Goal: Task Accomplishment & Management: Manage account settings

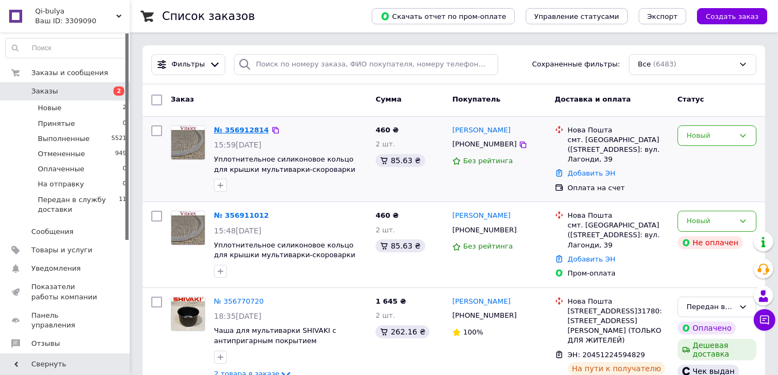
click at [239, 126] on link "№ 356912814" at bounding box center [241, 130] width 55 height 8
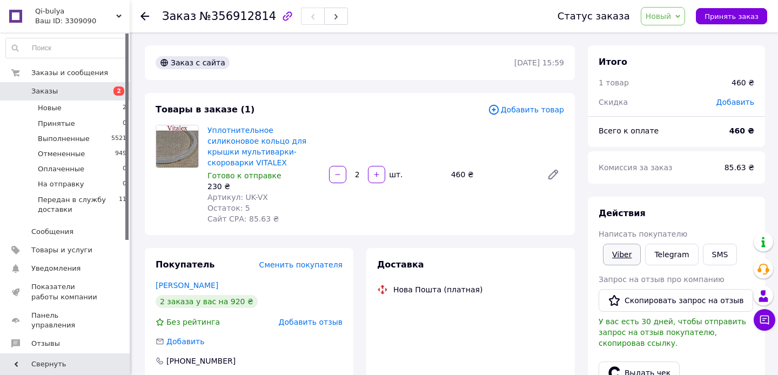
click at [626, 258] on div "Действия Написать покупателю Viber Telegram SMS Запрос на отзыв про компанию   …" at bounding box center [676, 338] width 156 height 262
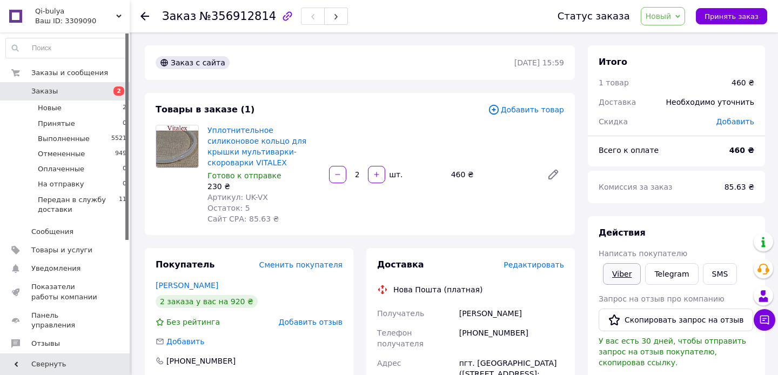
click at [623, 270] on link "Viber" at bounding box center [622, 274] width 38 height 22
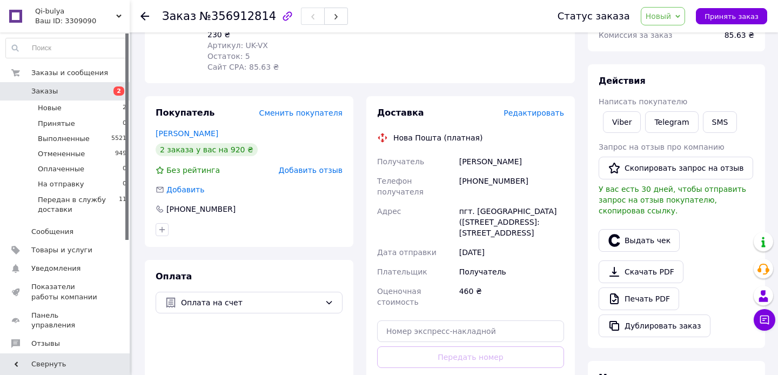
scroll to position [134, 0]
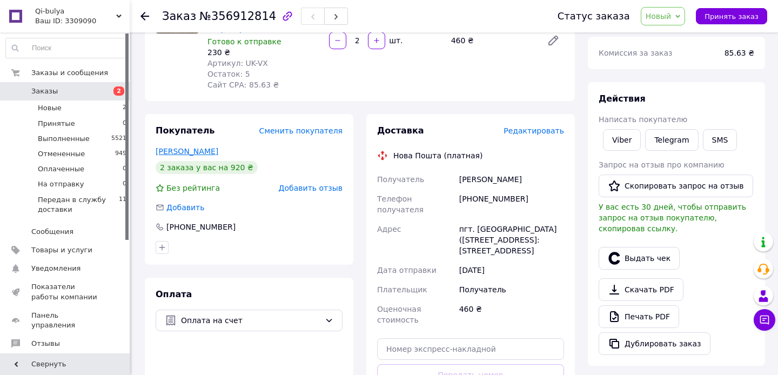
click at [178, 147] on link "[PERSON_NAME]" at bounding box center [187, 151] width 63 height 9
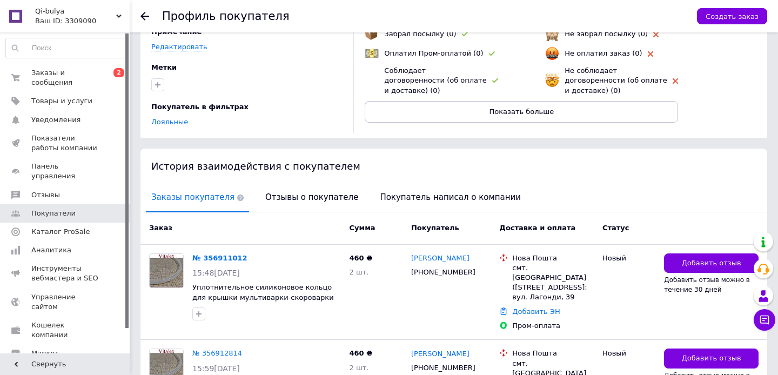
scroll to position [112, 0]
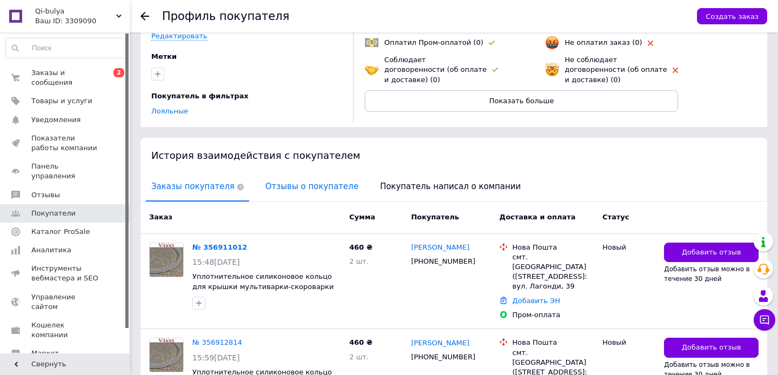
click at [286, 186] on span "Отзывы о покупателе" at bounding box center [312, 187] width 104 height 28
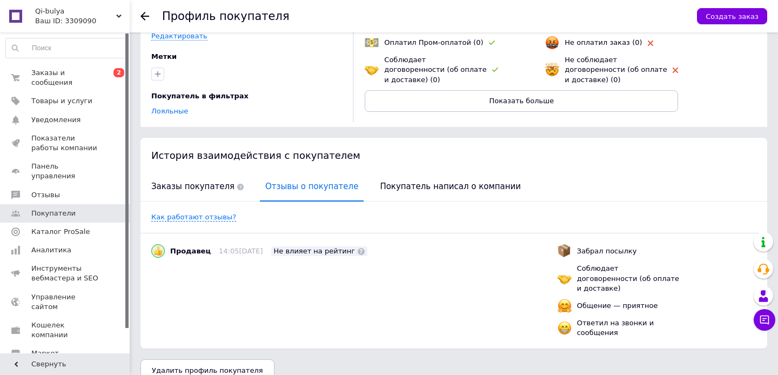
scroll to position [119, 0]
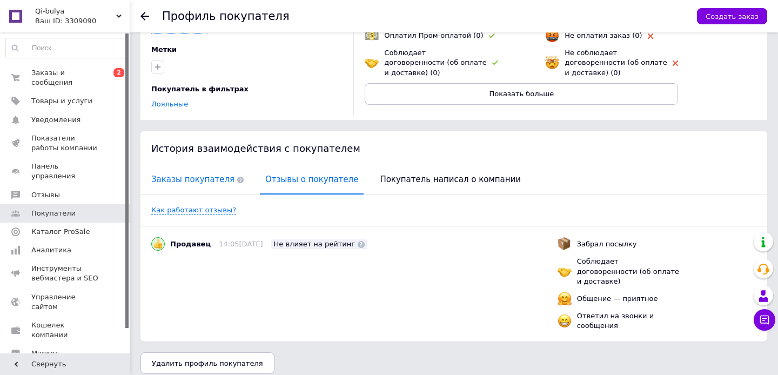
click at [211, 177] on span "Заказы покупателя" at bounding box center [197, 180] width 103 height 28
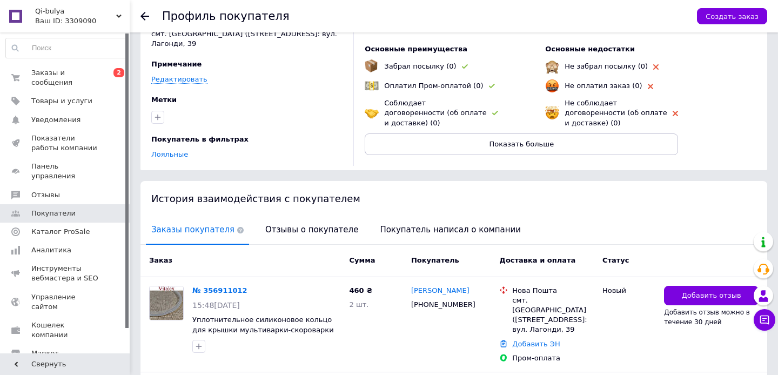
scroll to position [0, 0]
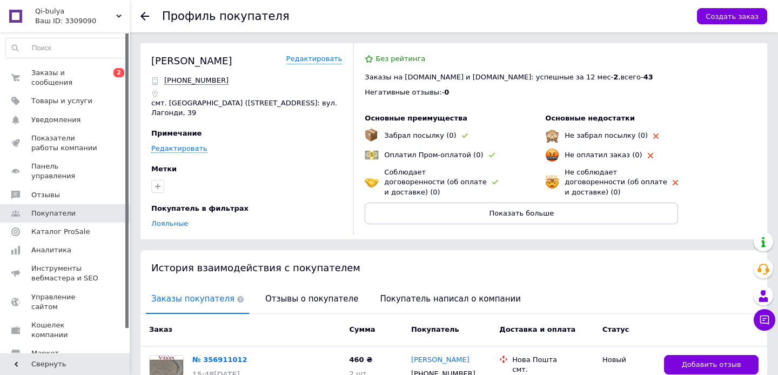
click at [142, 17] on use at bounding box center [144, 16] width 9 height 9
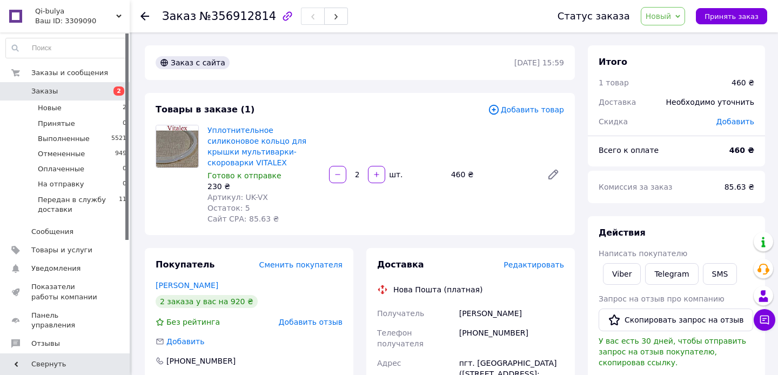
click at [61, 90] on span "Заказы" at bounding box center [65, 91] width 69 height 10
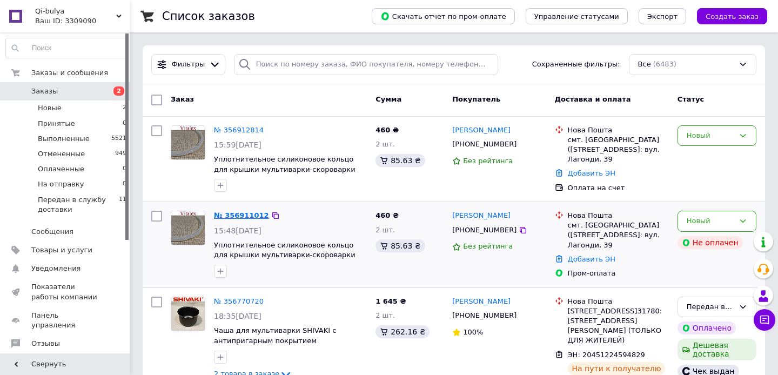
click at [238, 219] on link "№ 356911012" at bounding box center [241, 215] width 55 height 8
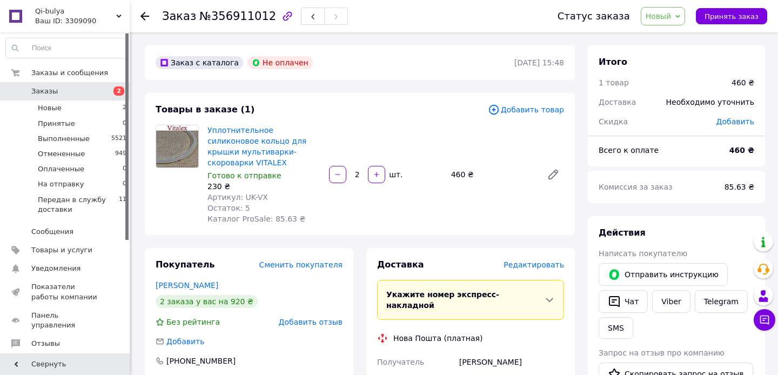
click at [58, 86] on span "Заказы" at bounding box center [65, 91] width 69 height 10
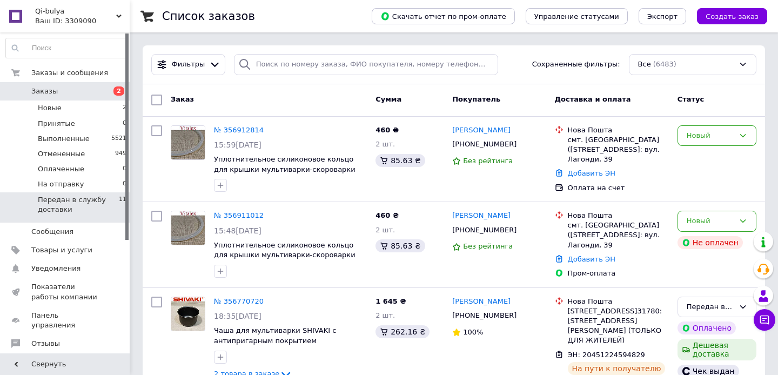
click at [83, 203] on span "Передан в службу доставки" at bounding box center [78, 204] width 81 height 19
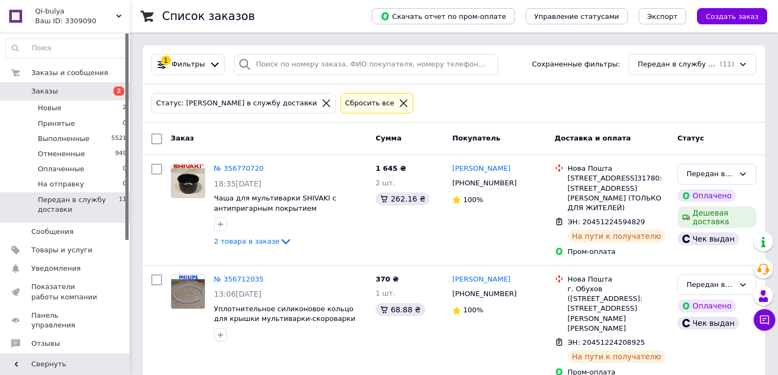
click at [67, 86] on span "Заказы" at bounding box center [65, 91] width 69 height 10
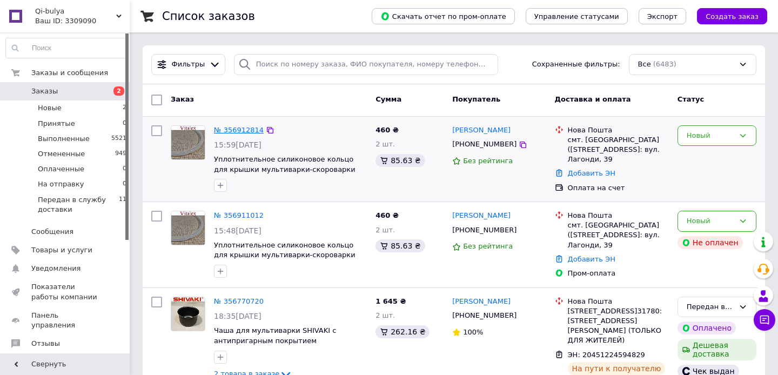
click at [240, 129] on link "№ 356912814" at bounding box center [239, 130] width 50 height 8
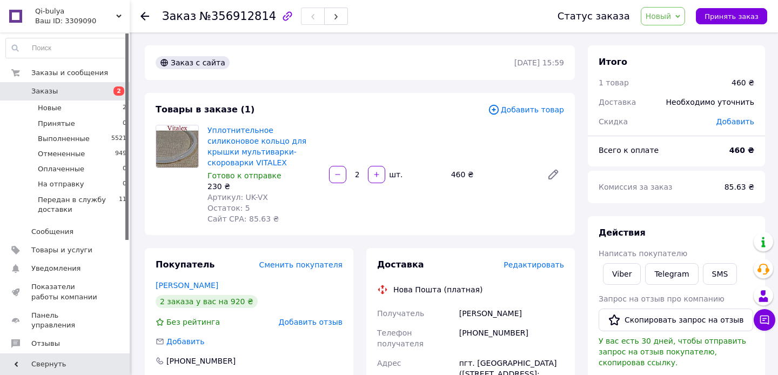
click at [734, 125] on span "Добавить" at bounding box center [735, 121] width 38 height 9
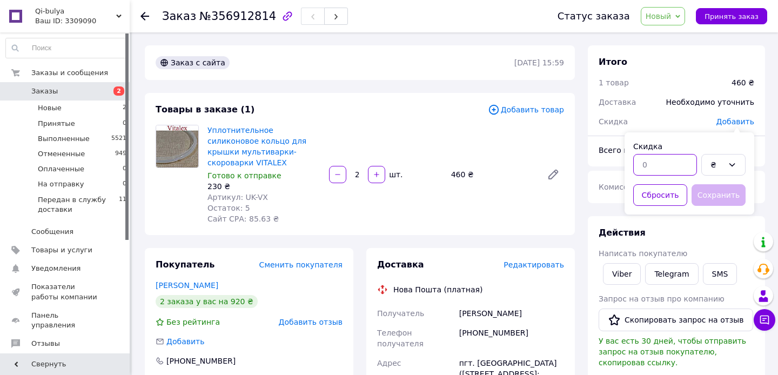
click at [666, 166] on input "text" at bounding box center [665, 165] width 64 height 22
type input "0"
click at [682, 196] on button "Сбросить" at bounding box center [660, 195] width 54 height 22
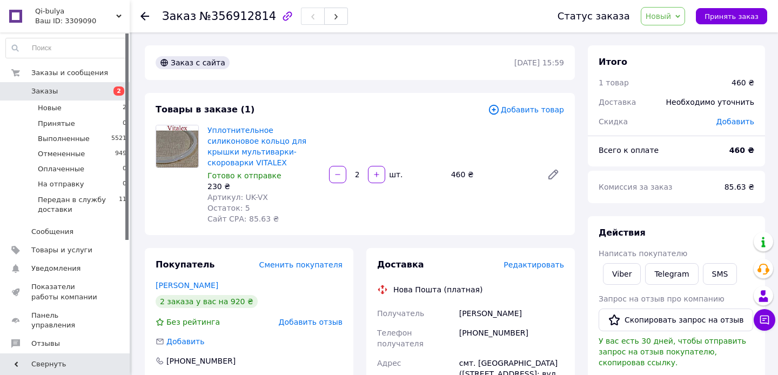
click at [143, 14] on use at bounding box center [144, 16] width 9 height 9
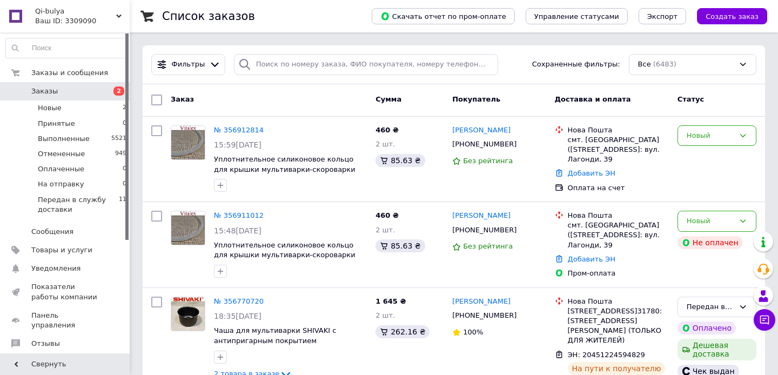
scroll to position [61, 0]
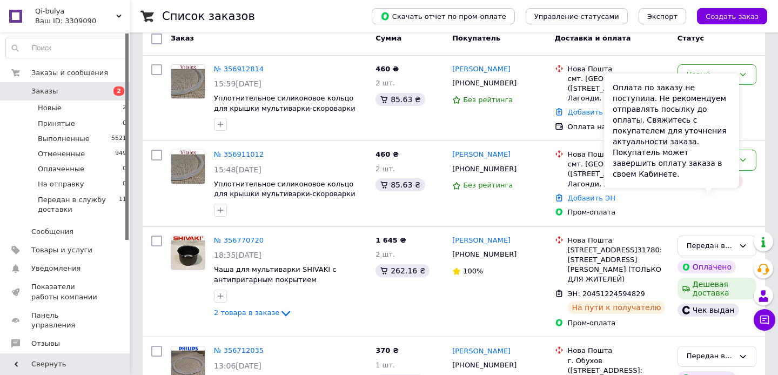
click at [695, 173] on div "Оплата по заказу не поступила. Не рекомендуем отправлять посылку до оплаты. Свя…" at bounding box center [671, 130] width 135 height 114
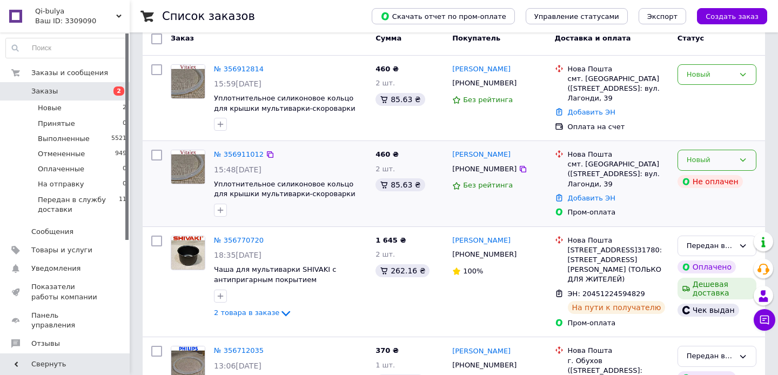
click at [747, 171] on div "Новый" at bounding box center [716, 160] width 79 height 21
click at [707, 232] on li "Отменен" at bounding box center [717, 222] width 78 height 20
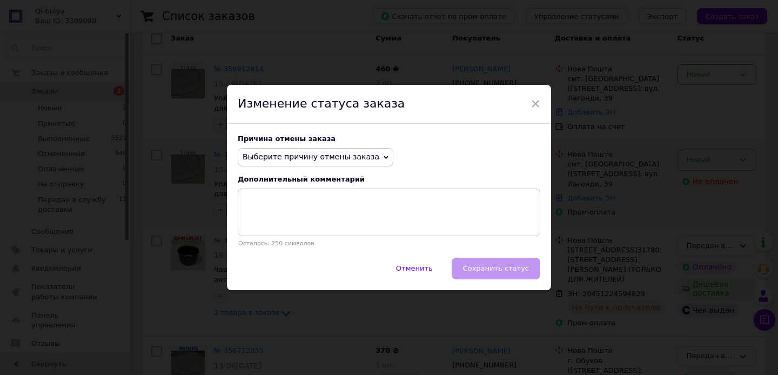
click at [359, 156] on span "Выберите причину отмены заказа" at bounding box center [310, 156] width 137 height 9
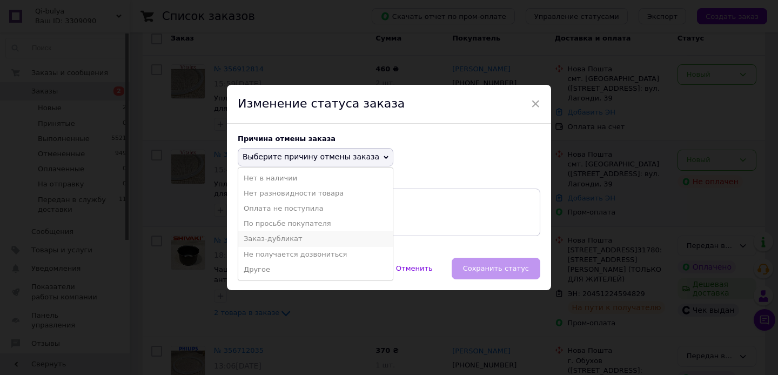
click at [289, 239] on li "Заказ-дубликат" at bounding box center [315, 238] width 154 height 15
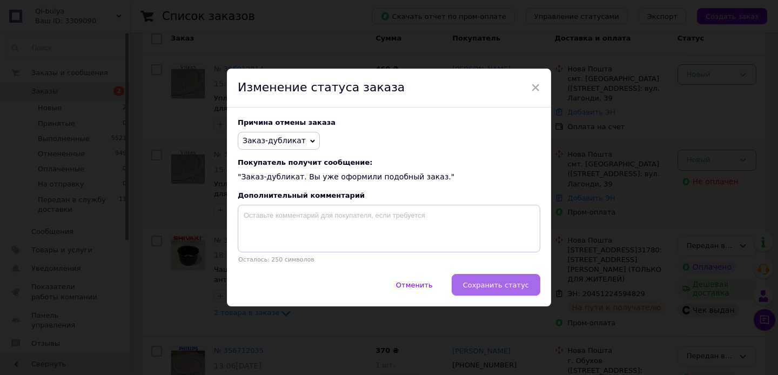
click at [490, 289] on button "Сохранить статус" at bounding box center [495, 285] width 89 height 22
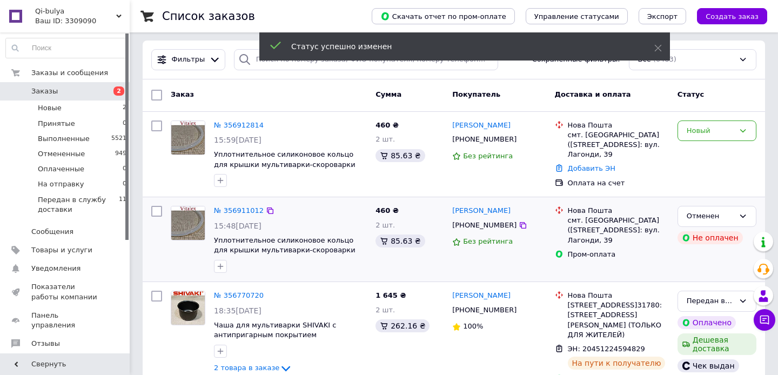
scroll to position [0, 0]
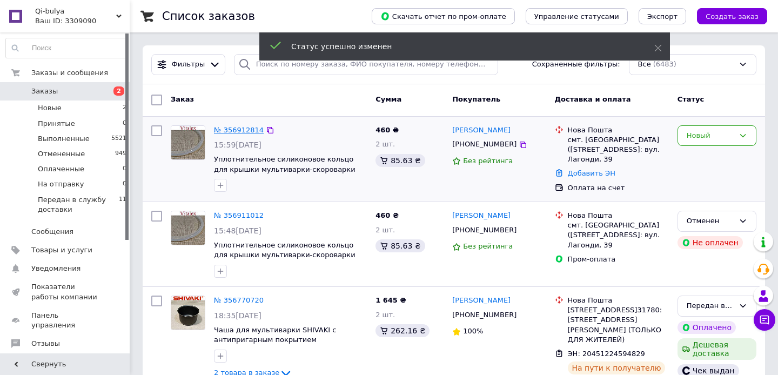
click at [245, 129] on link "№ 356912814" at bounding box center [239, 130] width 50 height 8
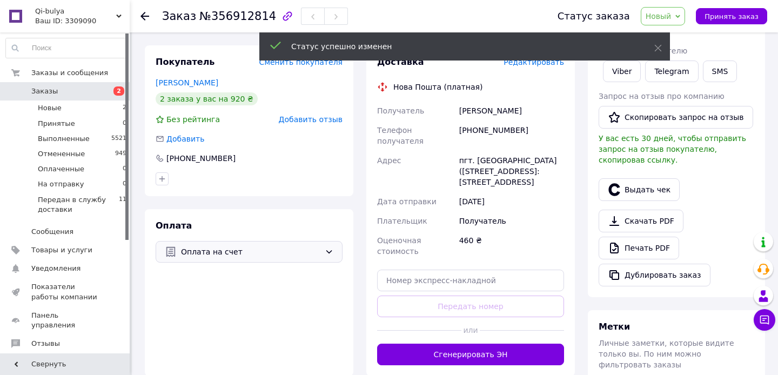
scroll to position [309, 0]
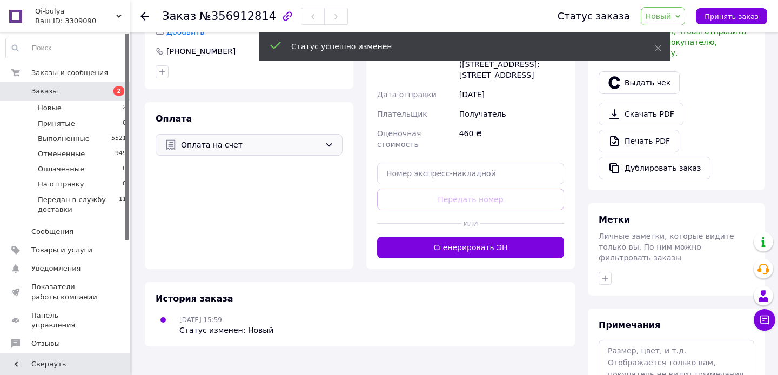
click at [227, 146] on span "Оплата на счет" at bounding box center [250, 145] width 139 height 12
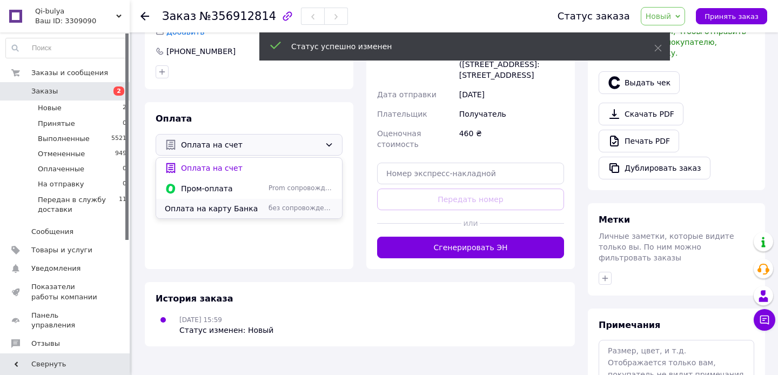
click at [215, 208] on span "Оплата на карту Банка" at bounding box center [214, 208] width 99 height 11
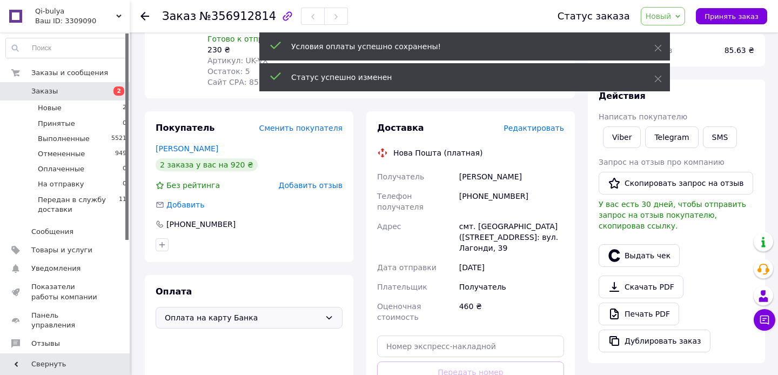
scroll to position [140, 0]
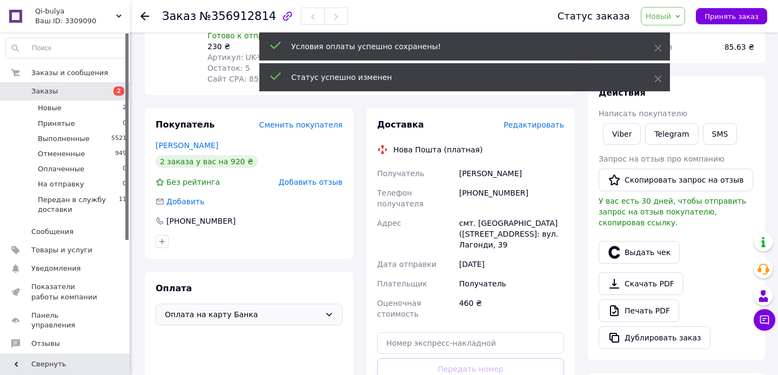
click at [538, 127] on span "Редактировать" at bounding box center [533, 124] width 60 height 9
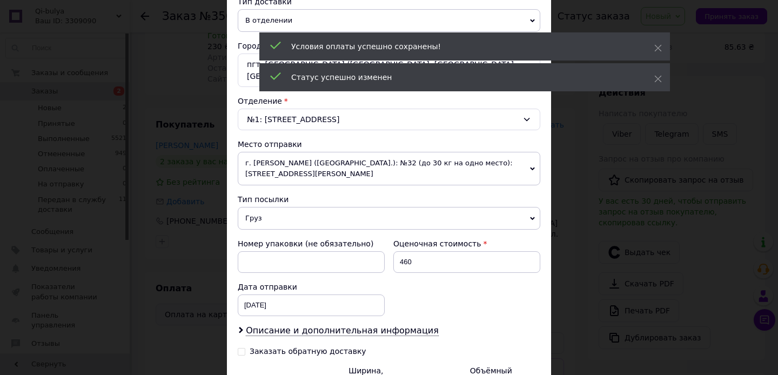
scroll to position [261, 0]
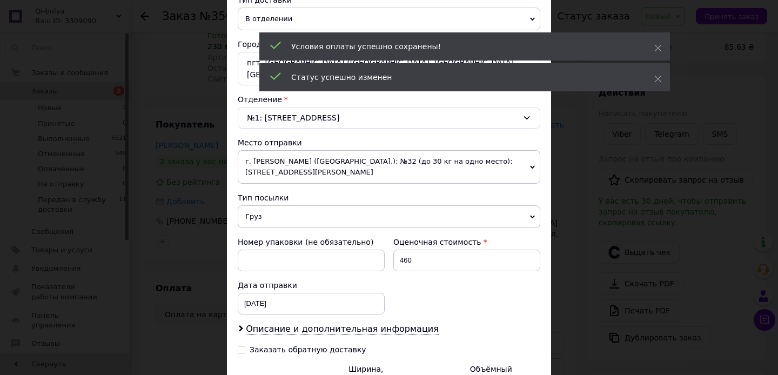
click at [299, 211] on span "Груз" at bounding box center [389, 216] width 302 height 23
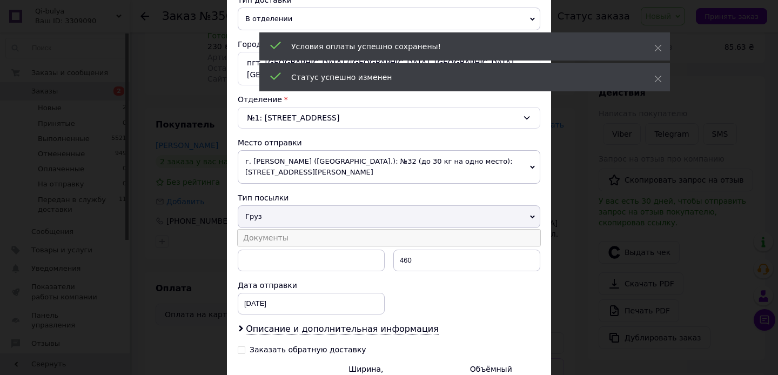
click at [286, 233] on li "Документы" at bounding box center [389, 238] width 302 height 16
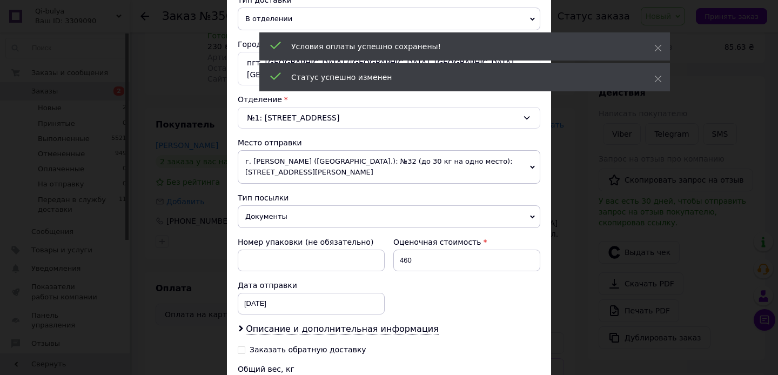
scroll to position [395, 0]
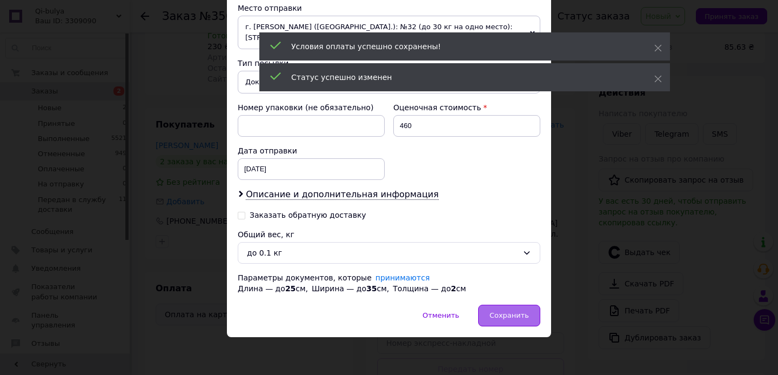
click at [509, 320] on div "Сохранить" at bounding box center [509, 316] width 62 height 22
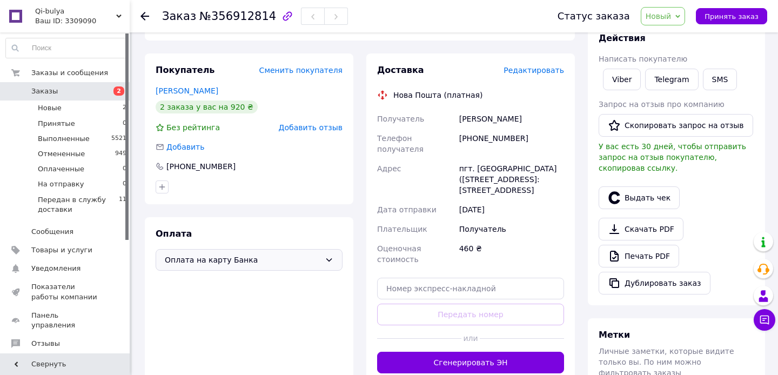
scroll to position [219, 0]
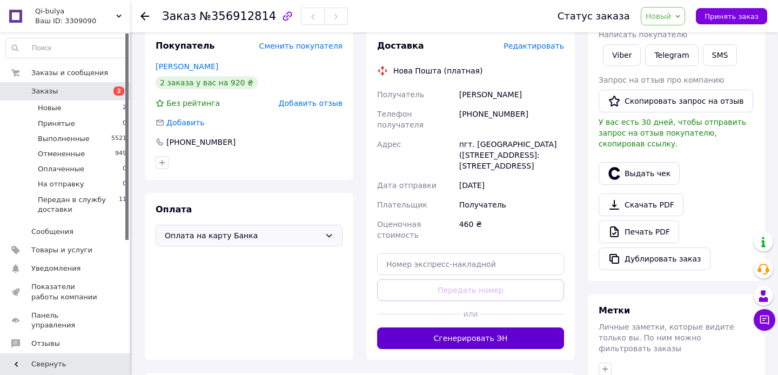
click at [460, 347] on button "Сгенерировать ЭН" at bounding box center [470, 338] width 187 height 22
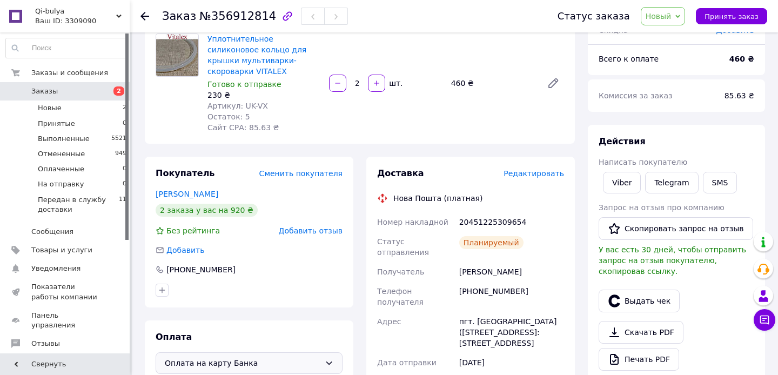
scroll to position [0, 0]
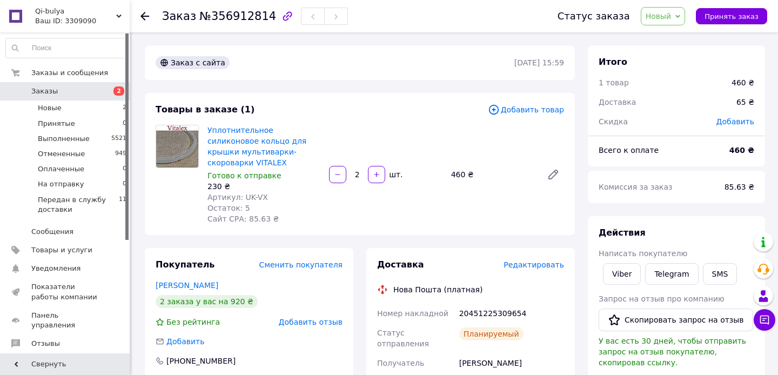
click at [63, 94] on span "Заказы" at bounding box center [65, 91] width 69 height 10
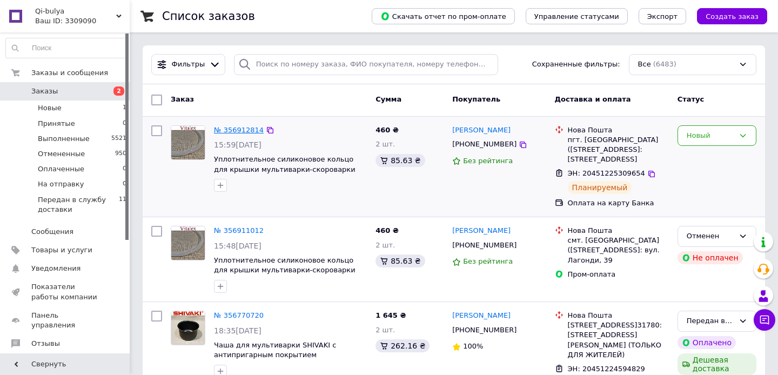
click at [245, 129] on link "№ 356912814" at bounding box center [239, 130] width 50 height 8
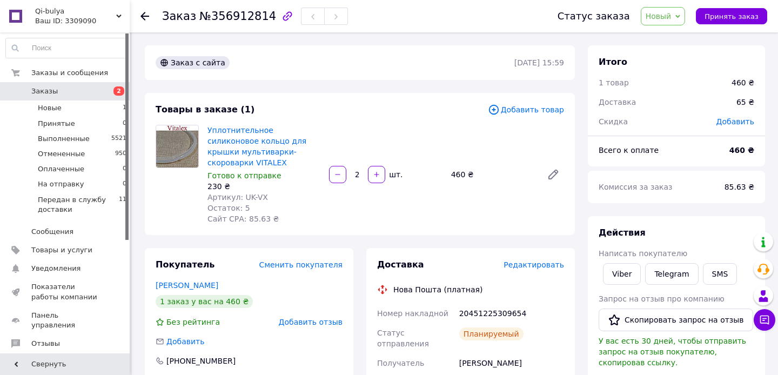
click at [662, 16] on span "Новый" at bounding box center [658, 16] width 26 height 9
click at [672, 105] on li "На отправку" at bounding box center [699, 103] width 116 height 16
click at [52, 91] on span "Заказы" at bounding box center [44, 91] width 26 height 10
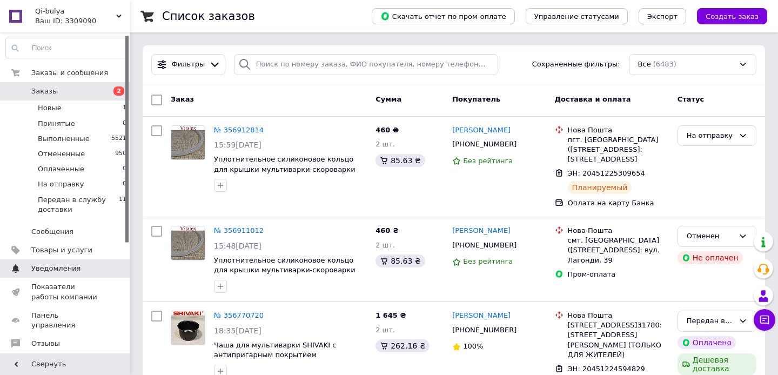
scroll to position [54, 0]
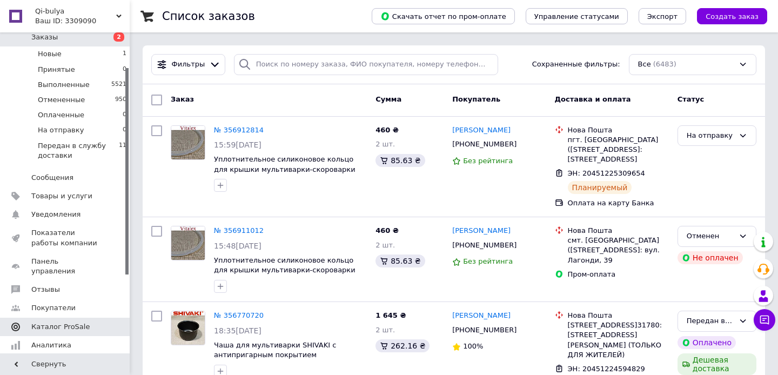
click at [78, 322] on span "Каталог ProSale" at bounding box center [60, 327] width 58 height 10
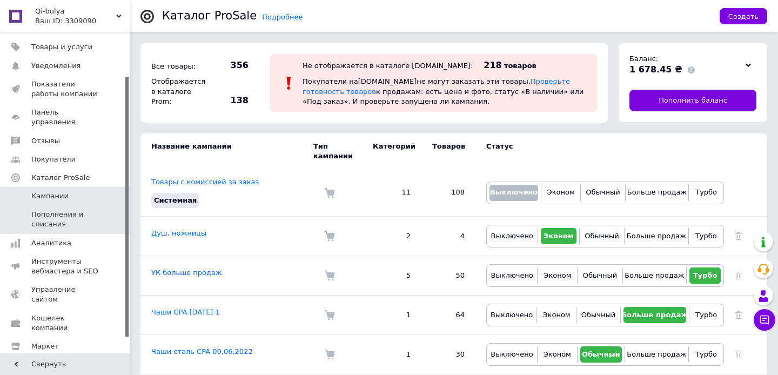
click at [59, 210] on span "Пополнения и списания" at bounding box center [65, 219] width 69 height 19
